Goal: Task Accomplishment & Management: Manage account settings

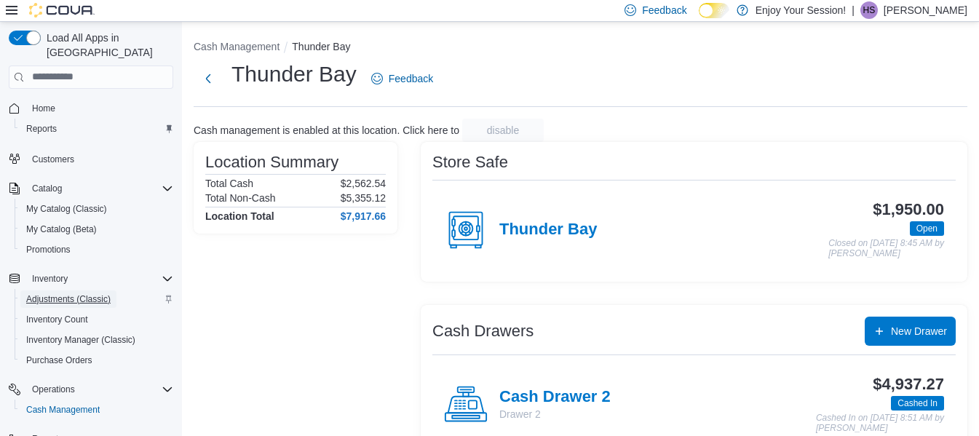
click at [55, 293] on span "Adjustments (Classic)" at bounding box center [68, 299] width 84 height 12
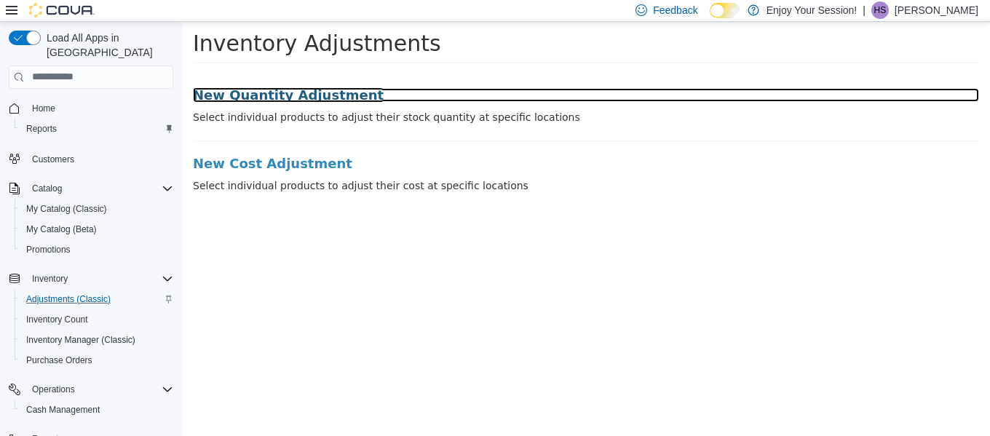
click at [245, 93] on h3 "New Quantity Adjustment" at bounding box center [586, 94] width 786 height 15
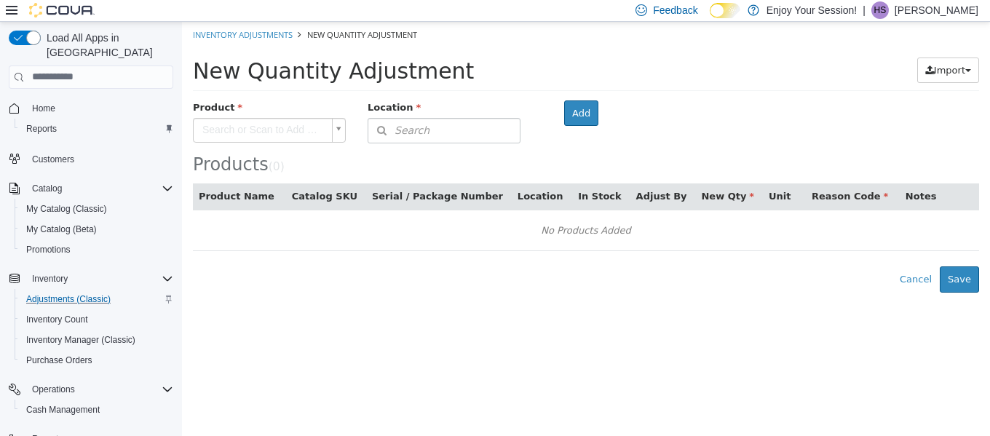
click at [250, 128] on body "× Inventory Adjustments New Quantity Adjustment New Quantity Adjustment Import …" at bounding box center [586, 156] width 808 height 271
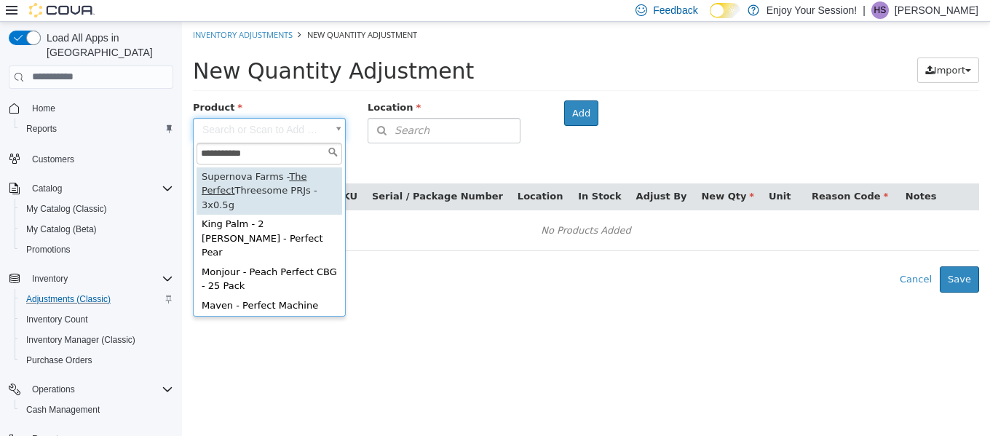
type input "**********"
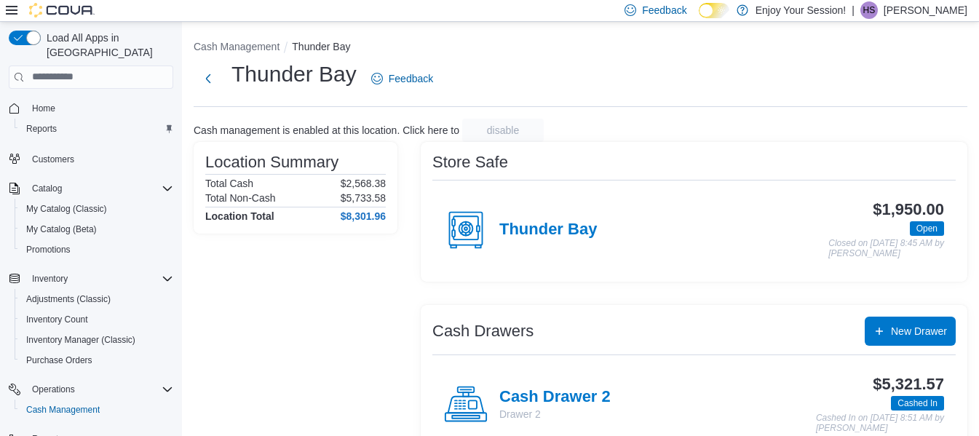
scroll to position [114, 0]
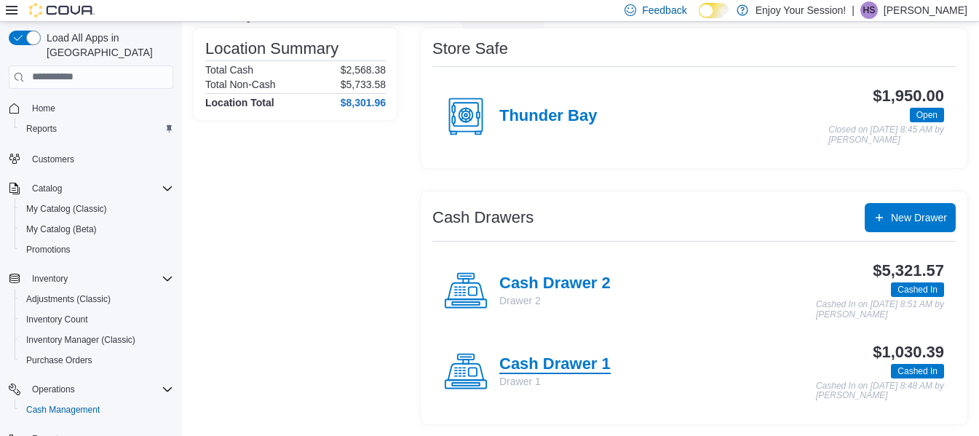
click at [531, 368] on h4 "Cash Drawer 1" at bounding box center [555, 364] width 111 height 19
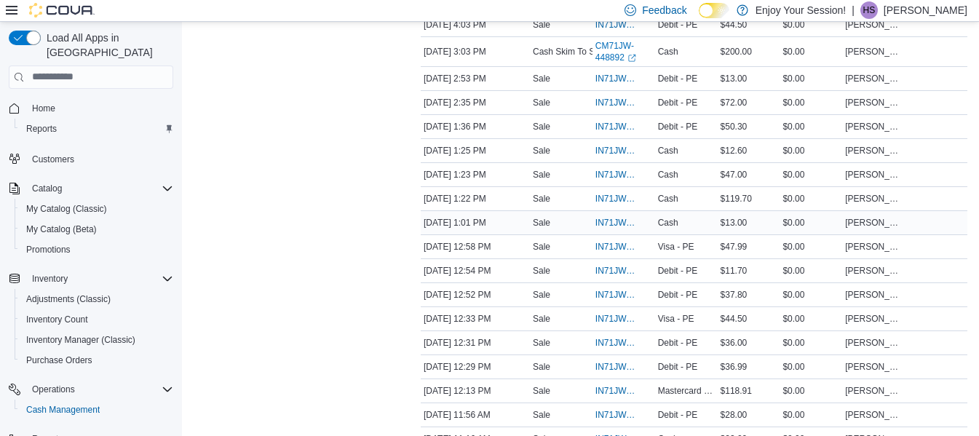
scroll to position [411, 0]
click at [617, 392] on span "IN71JW-7515772" at bounding box center [617, 390] width 42 height 12
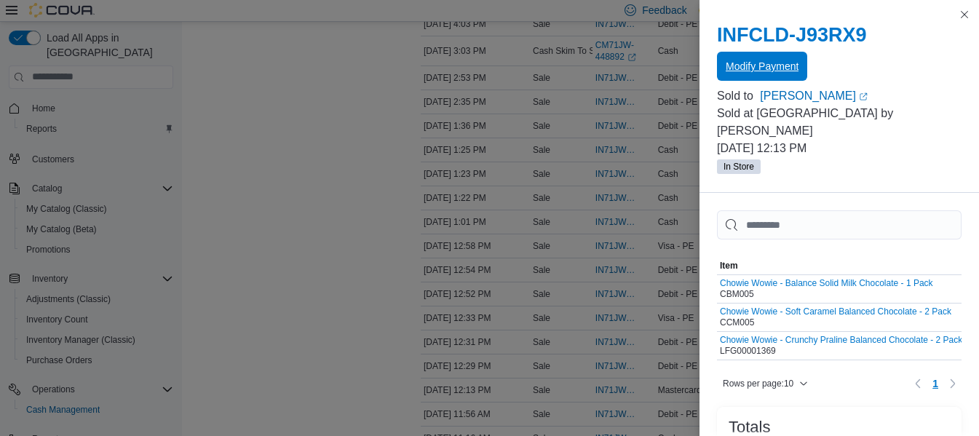
click at [786, 74] on span "Modify Payment" at bounding box center [762, 66] width 73 height 29
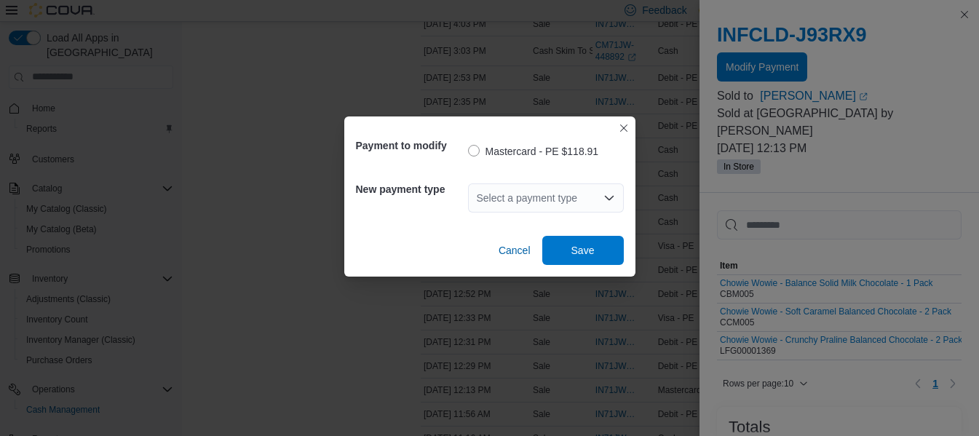
click at [531, 194] on div "Select a payment type" at bounding box center [546, 197] width 156 height 29
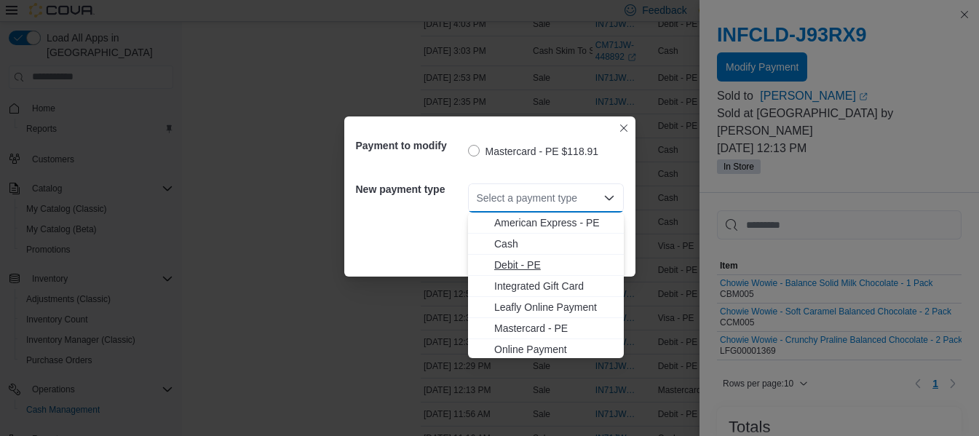
scroll to position [23, 0]
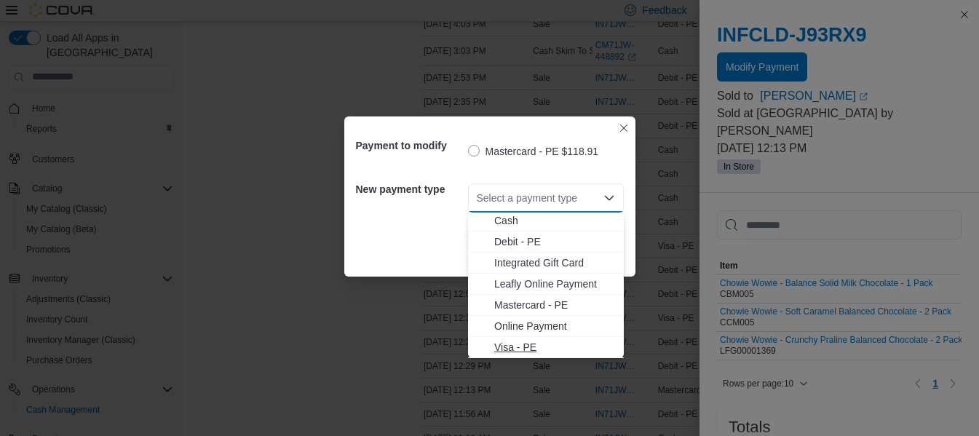
click at [529, 350] on span "Visa - PE" at bounding box center [554, 347] width 121 height 15
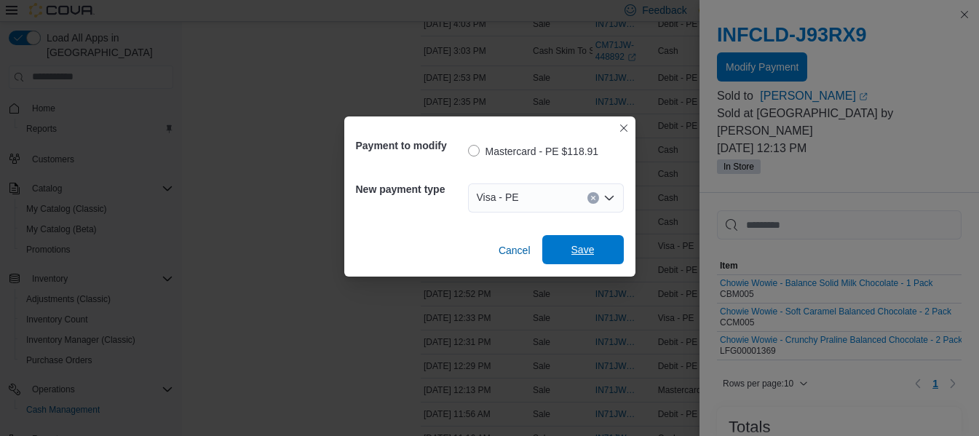
click at [600, 257] on span "Save" at bounding box center [583, 249] width 64 height 29
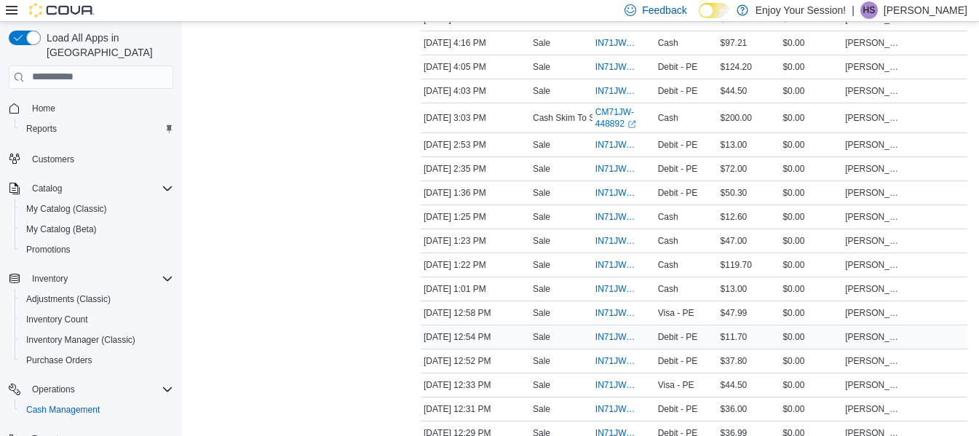
scroll to position [341, 0]
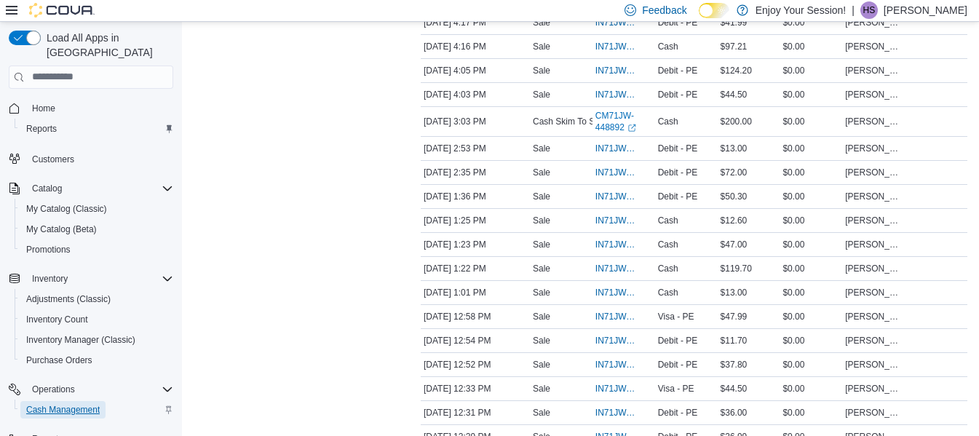
click at [53, 404] on span "Cash Management" at bounding box center [63, 410] width 74 height 12
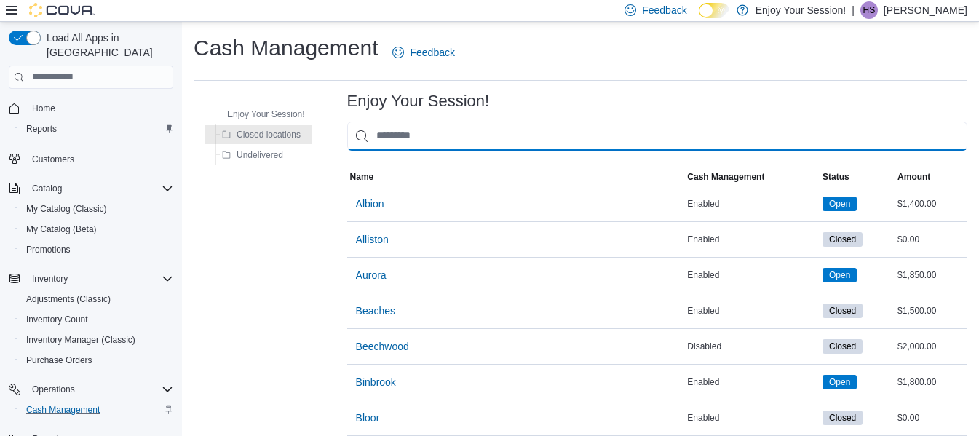
click at [489, 141] on input "This is a search bar. As you type, the results lower in the page will automatic…" at bounding box center [657, 136] width 620 height 29
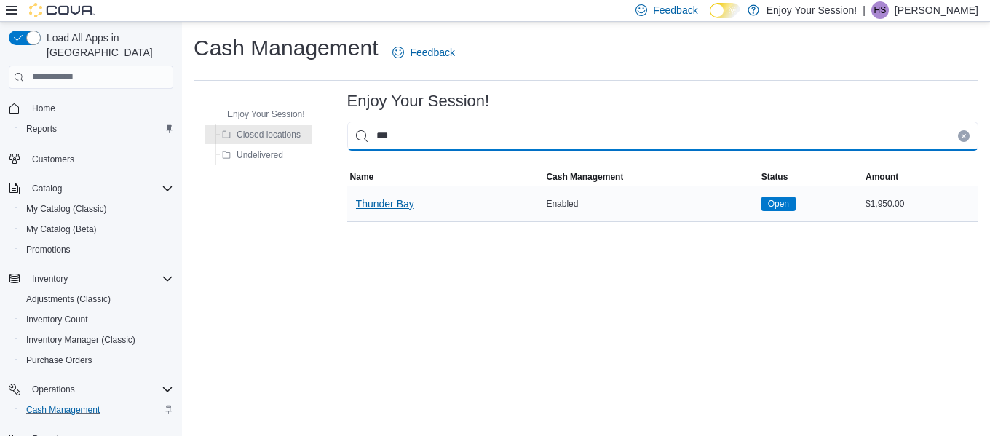
type input "***"
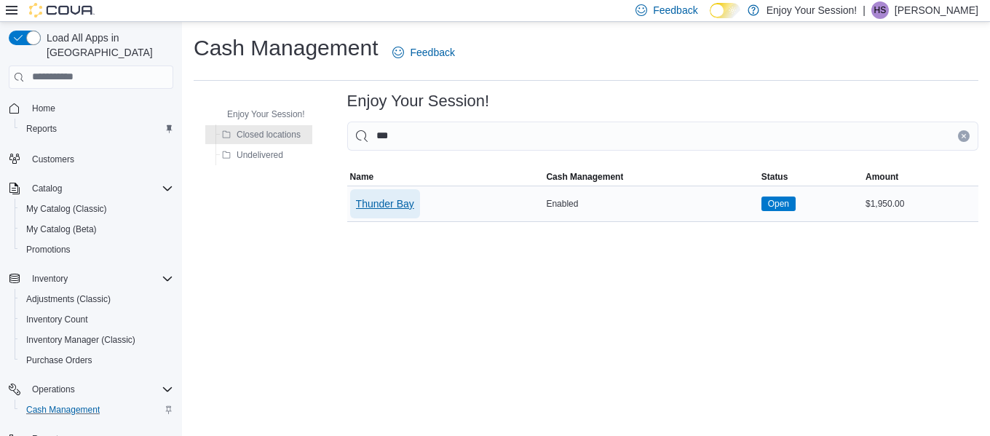
click at [387, 200] on span "Thunder Bay" at bounding box center [385, 204] width 58 height 15
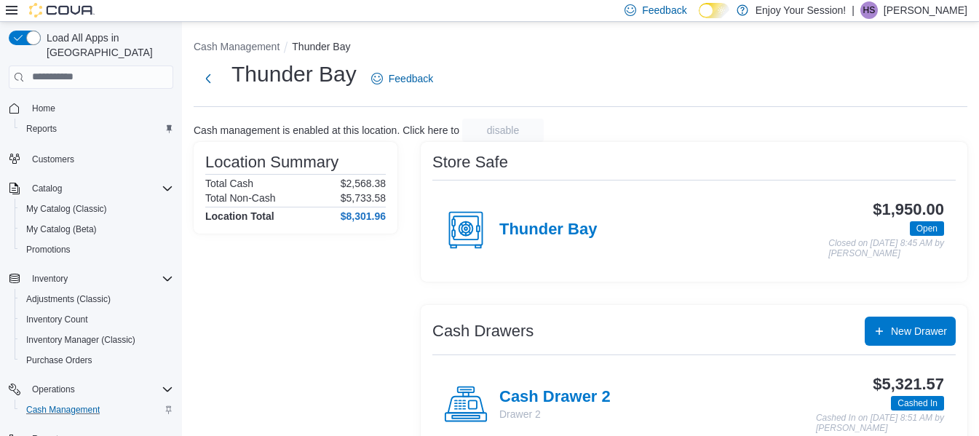
scroll to position [114, 0]
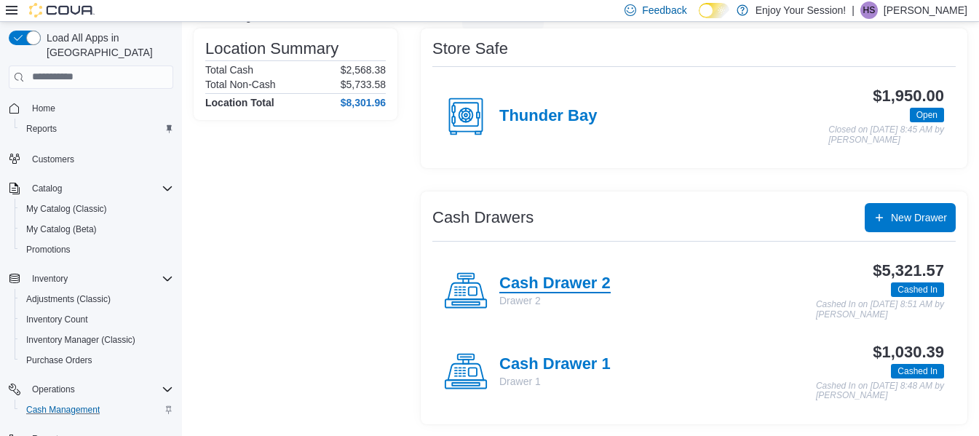
click at [548, 288] on h4 "Cash Drawer 2" at bounding box center [555, 284] width 111 height 19
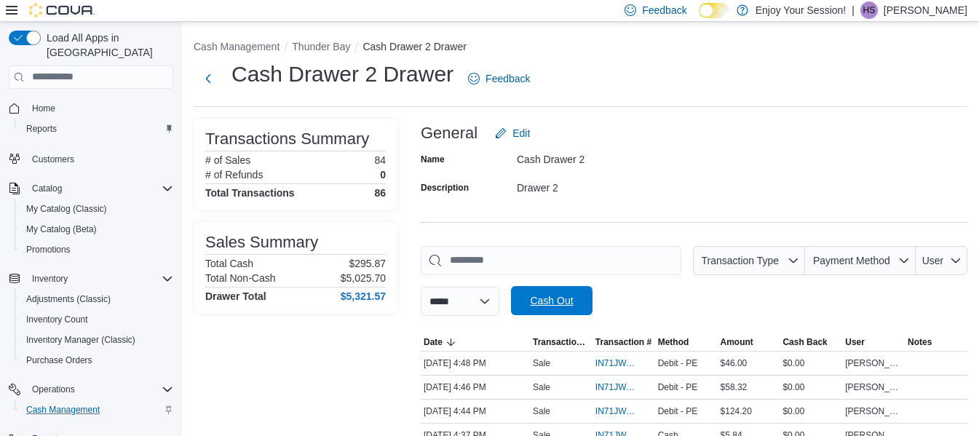
click at [548, 305] on span "Cash Out" at bounding box center [551, 300] width 43 height 15
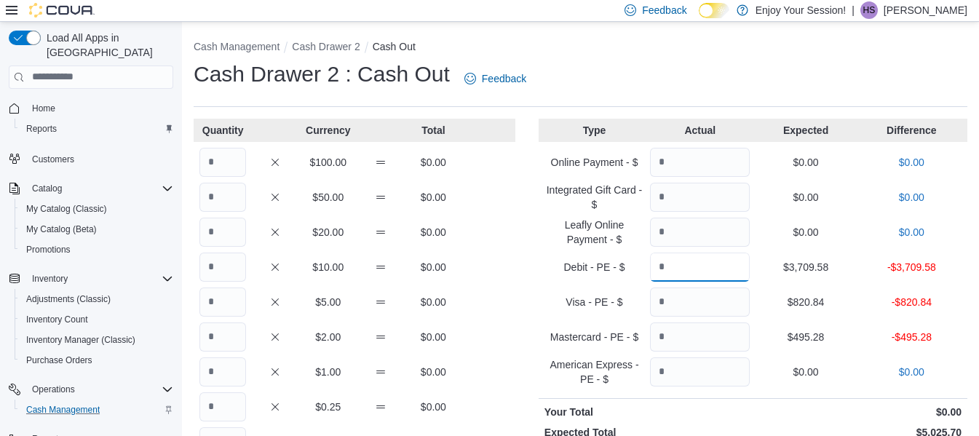
click at [683, 261] on input "Quantity" at bounding box center [700, 267] width 100 height 29
type input "*******"
click at [688, 301] on input "Quantity" at bounding box center [700, 302] width 100 height 29
type input "*"
click at [740, 261] on input "*******" at bounding box center [700, 267] width 100 height 29
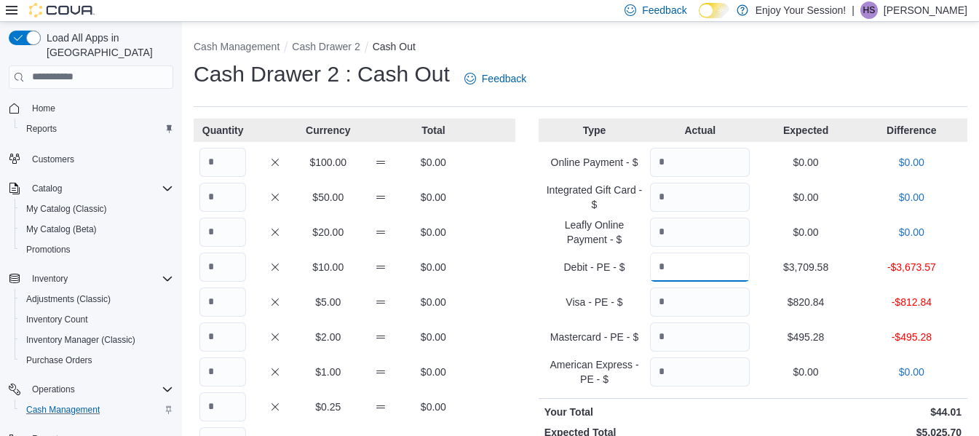
click at [731, 265] on input "*****" at bounding box center [700, 267] width 100 height 29
type input "*******"
click at [326, 41] on button "Cash Drawer 2" at bounding box center [326, 47] width 68 height 12
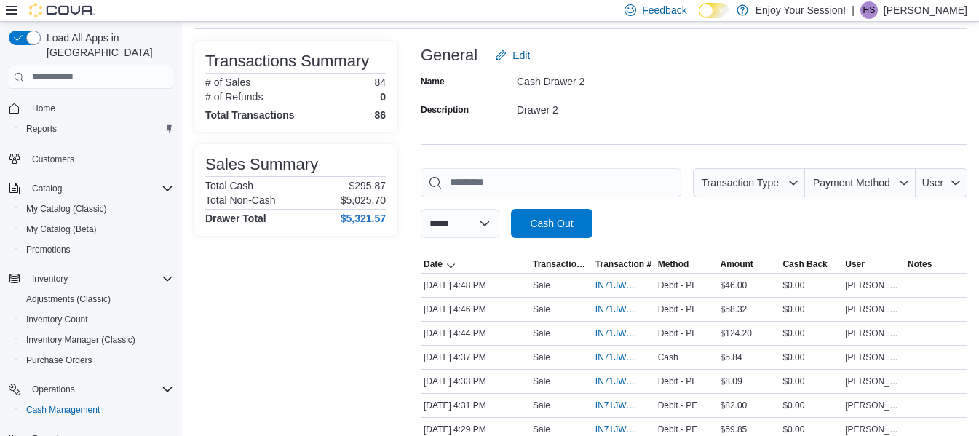
scroll to position [529, 0]
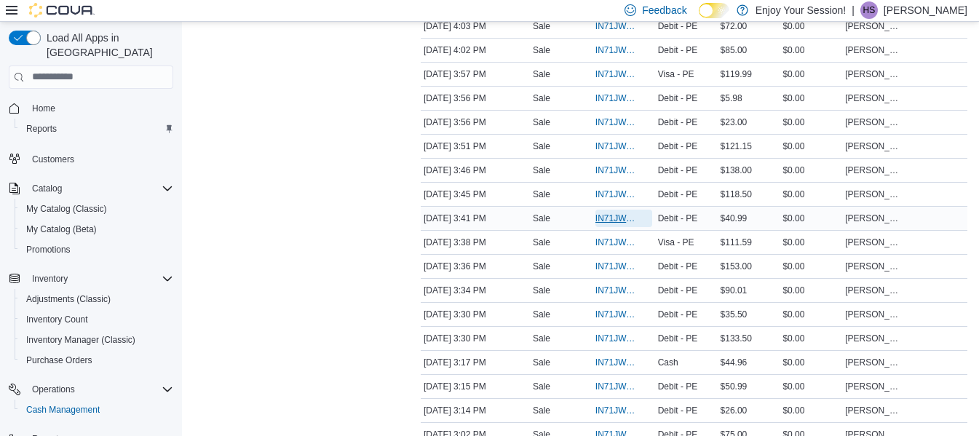
click at [613, 219] on span "IN71JW-7516934" at bounding box center [617, 219] width 42 height 12
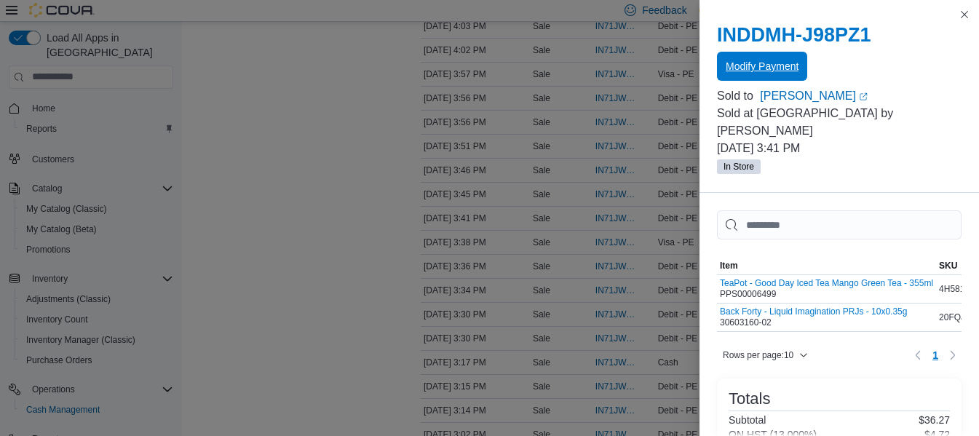
click at [746, 76] on span "Modify Payment" at bounding box center [762, 66] width 73 height 29
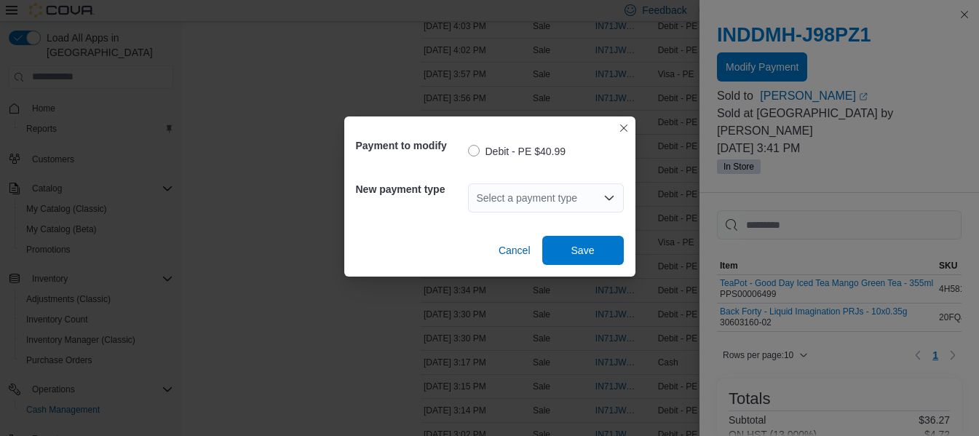
click at [529, 197] on div "Select a payment type" at bounding box center [546, 197] width 156 height 29
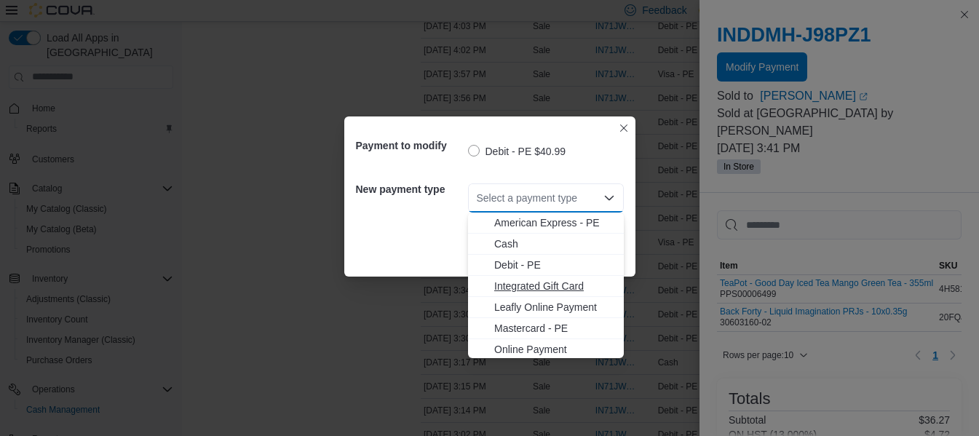
scroll to position [23, 0]
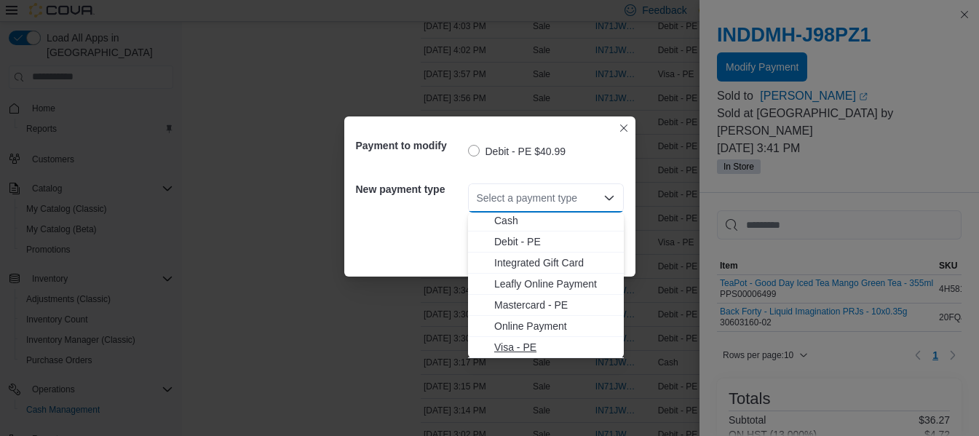
click at [516, 350] on span "Visa - PE" at bounding box center [554, 347] width 121 height 15
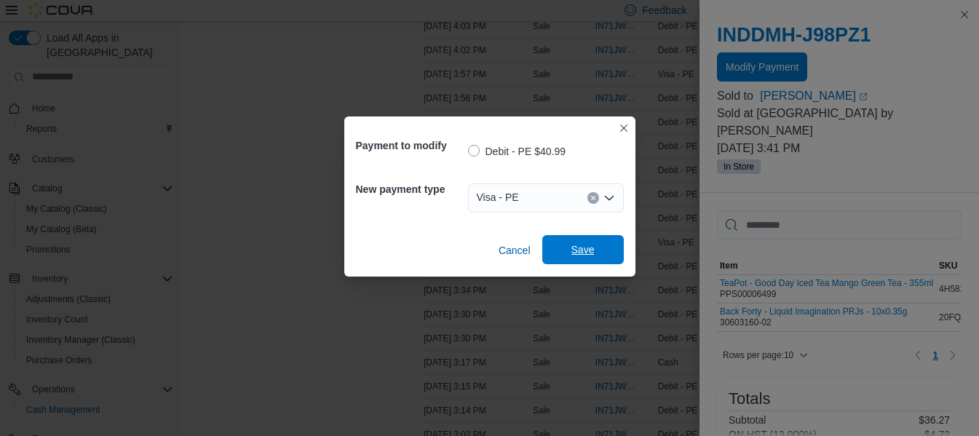
click at [582, 257] on span "Save" at bounding box center [583, 249] width 64 height 29
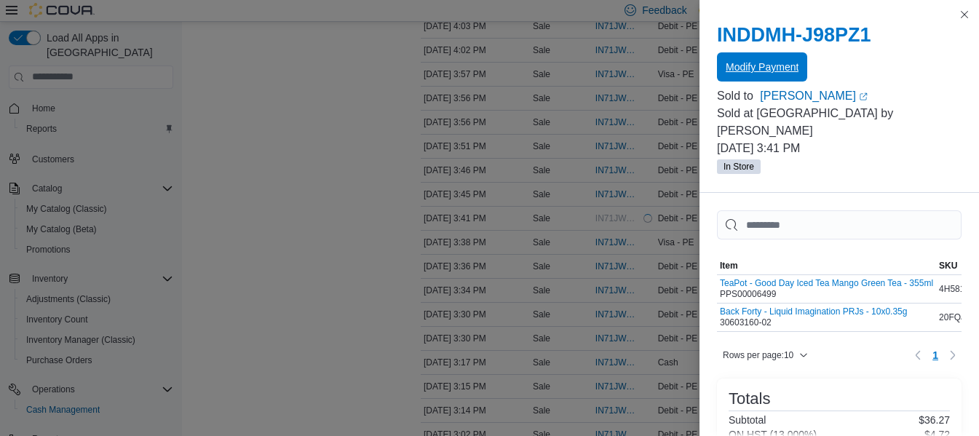
scroll to position [0, 0]
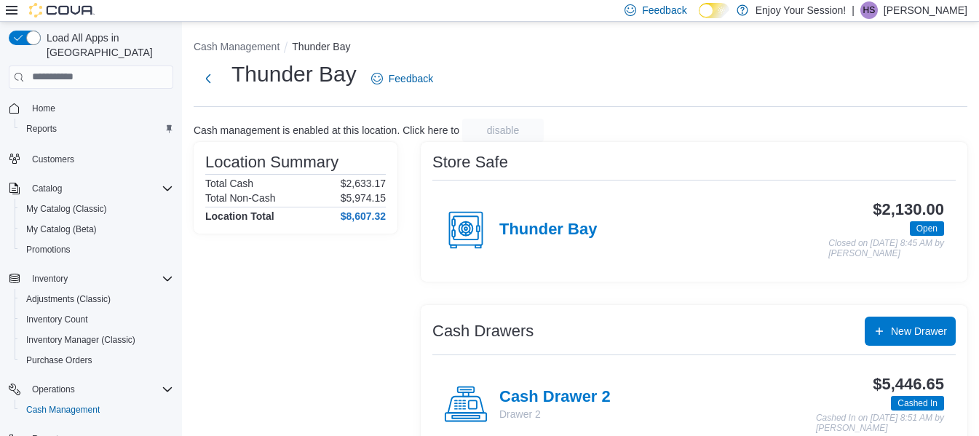
click at [916, 13] on p "[PERSON_NAME]" at bounding box center [926, 9] width 84 height 17
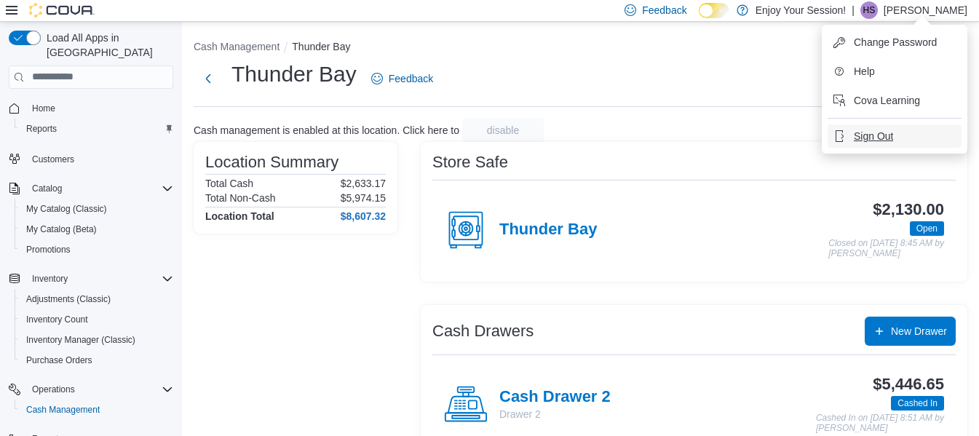
click at [890, 132] on span "Sign Out" at bounding box center [873, 136] width 39 height 15
